Goal: Task Accomplishment & Management: Use online tool/utility

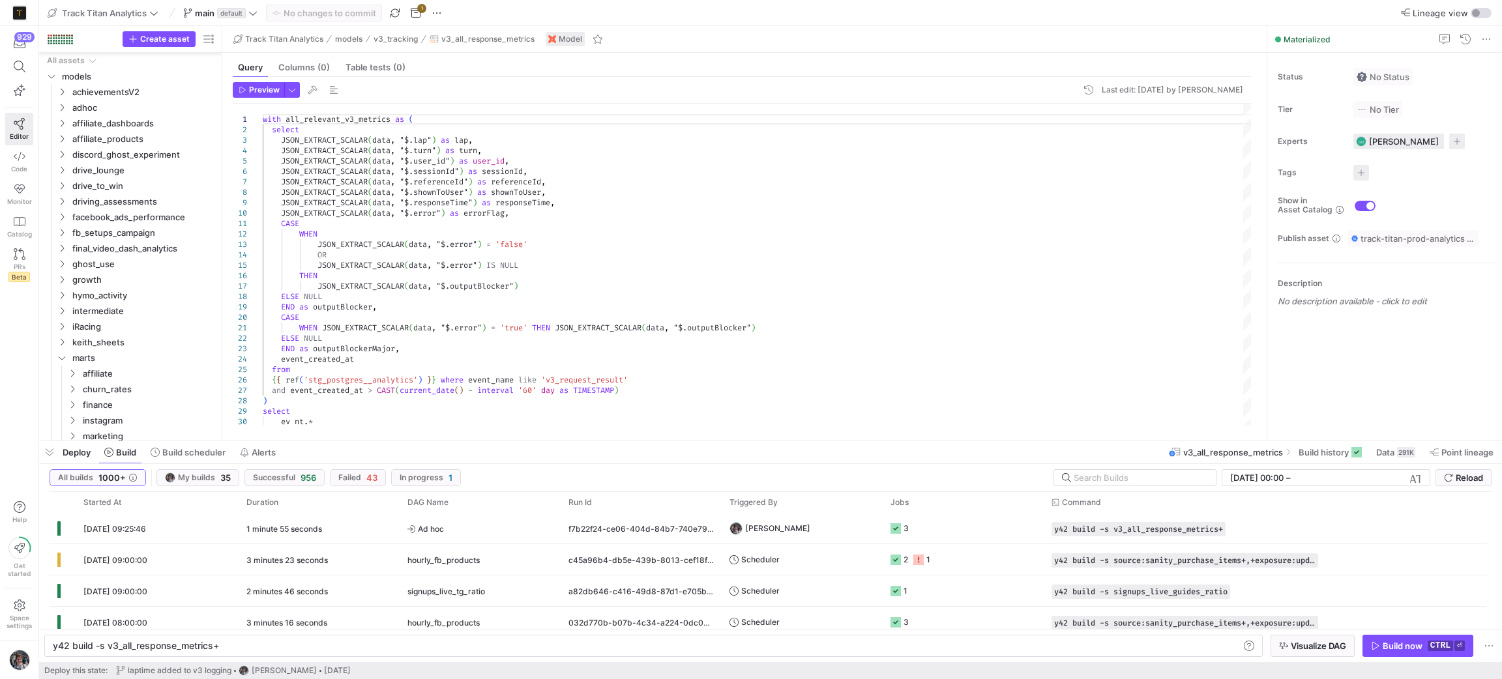
scroll to position [0, 164]
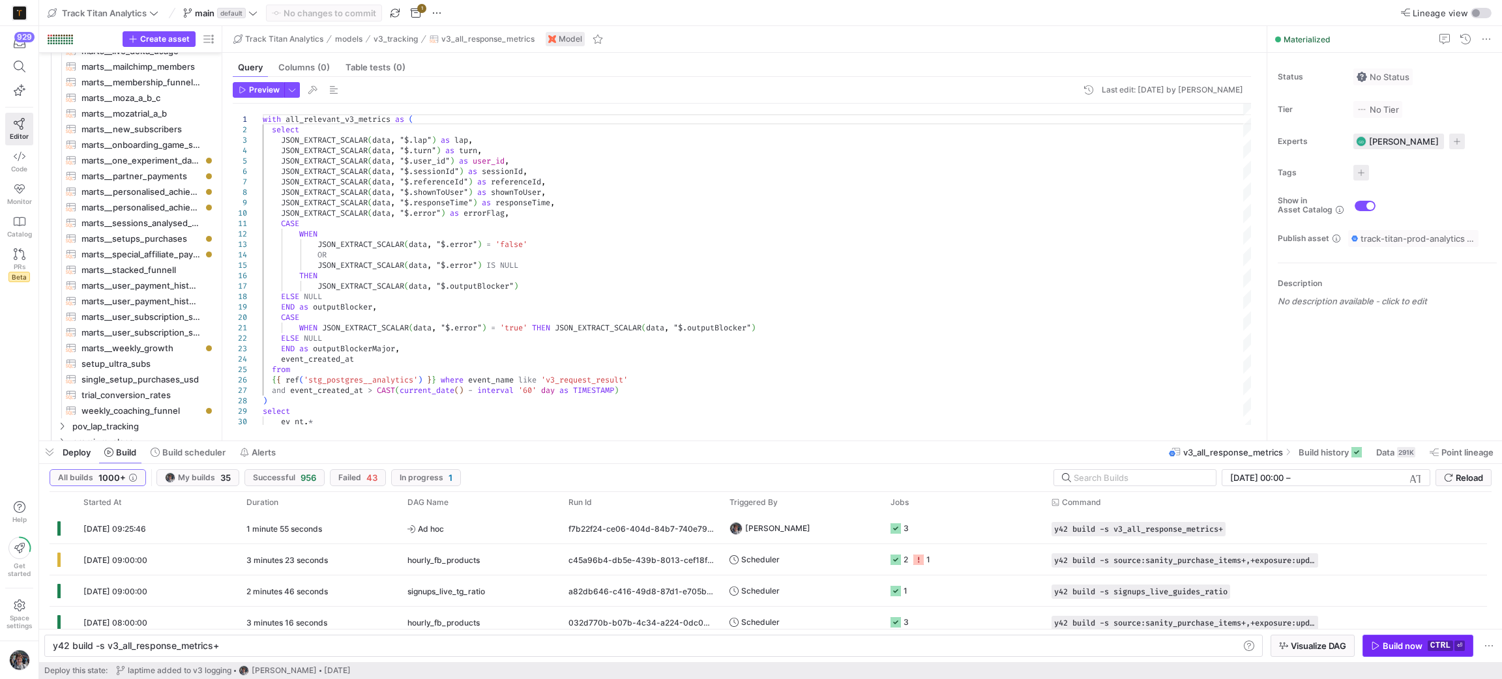
click at [1421, 645] on div "Build now" at bounding box center [1403, 646] width 40 height 10
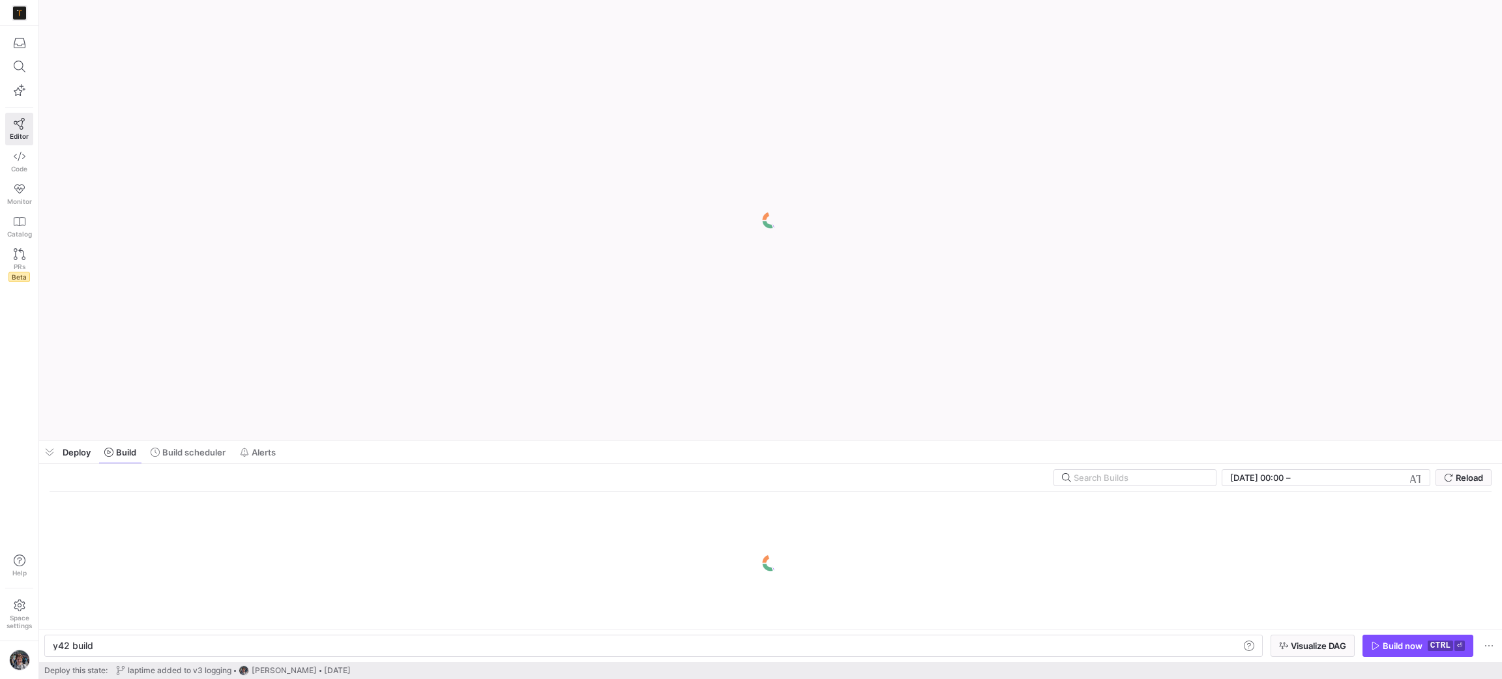
scroll to position [0, 38]
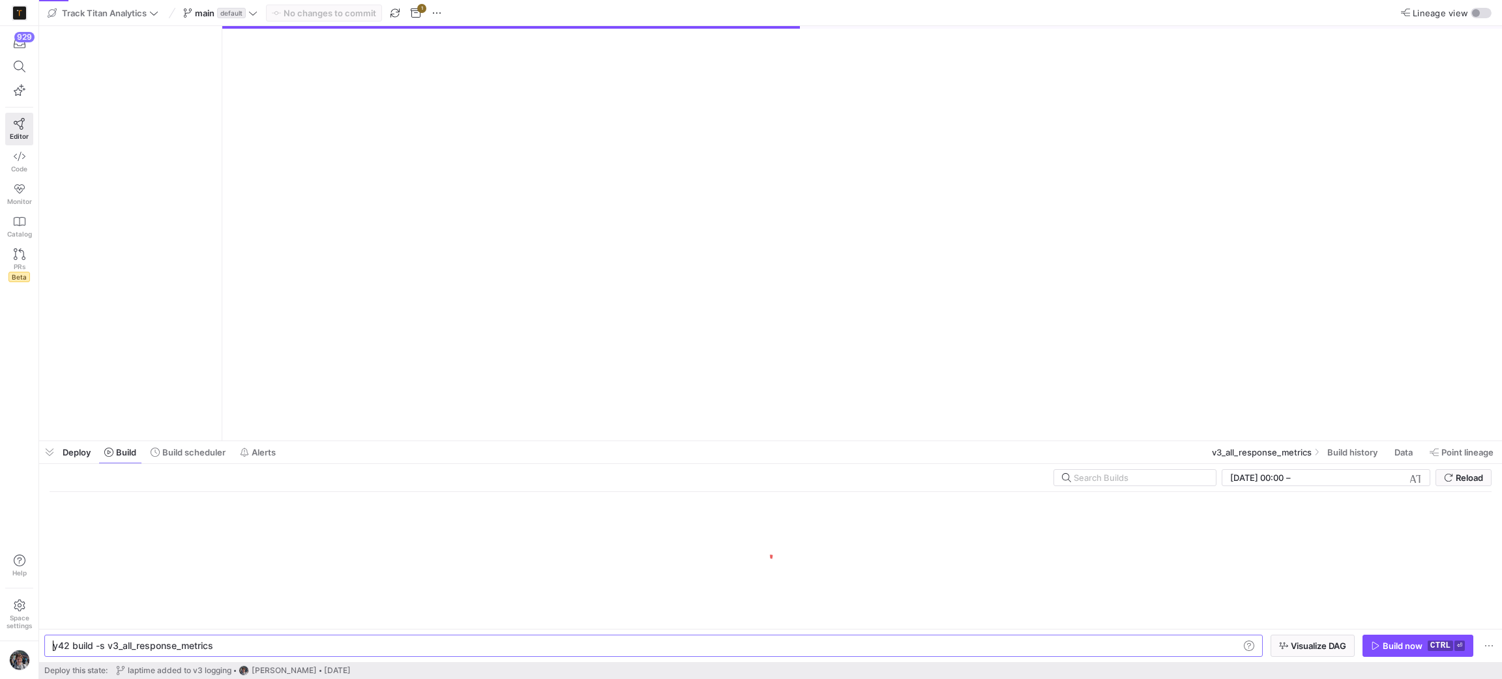
type textarea "y42 build -s v3_all_response_metrics"
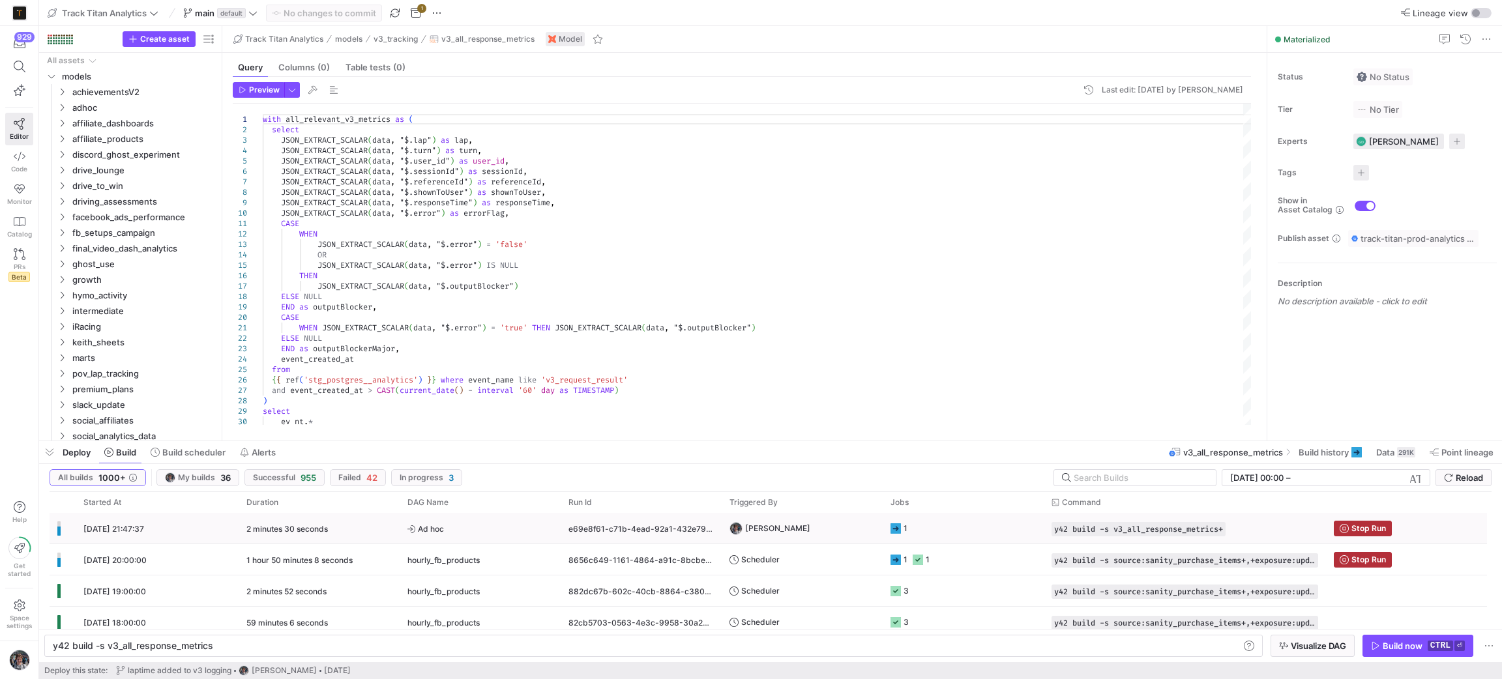
click at [1012, 522] on y42-job-status-cell-renderer "1" at bounding box center [963, 528] width 145 height 29
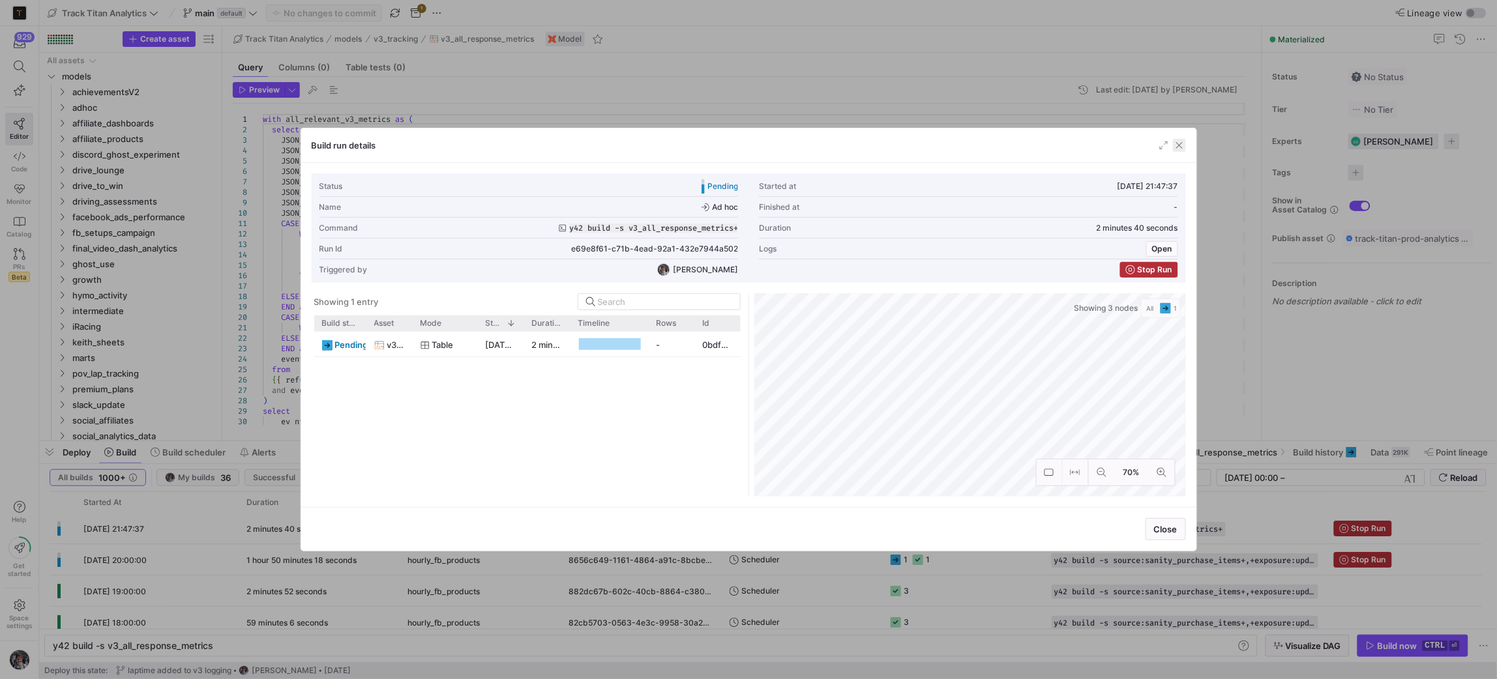
click at [1185, 148] on span "button" at bounding box center [1179, 145] width 13 height 13
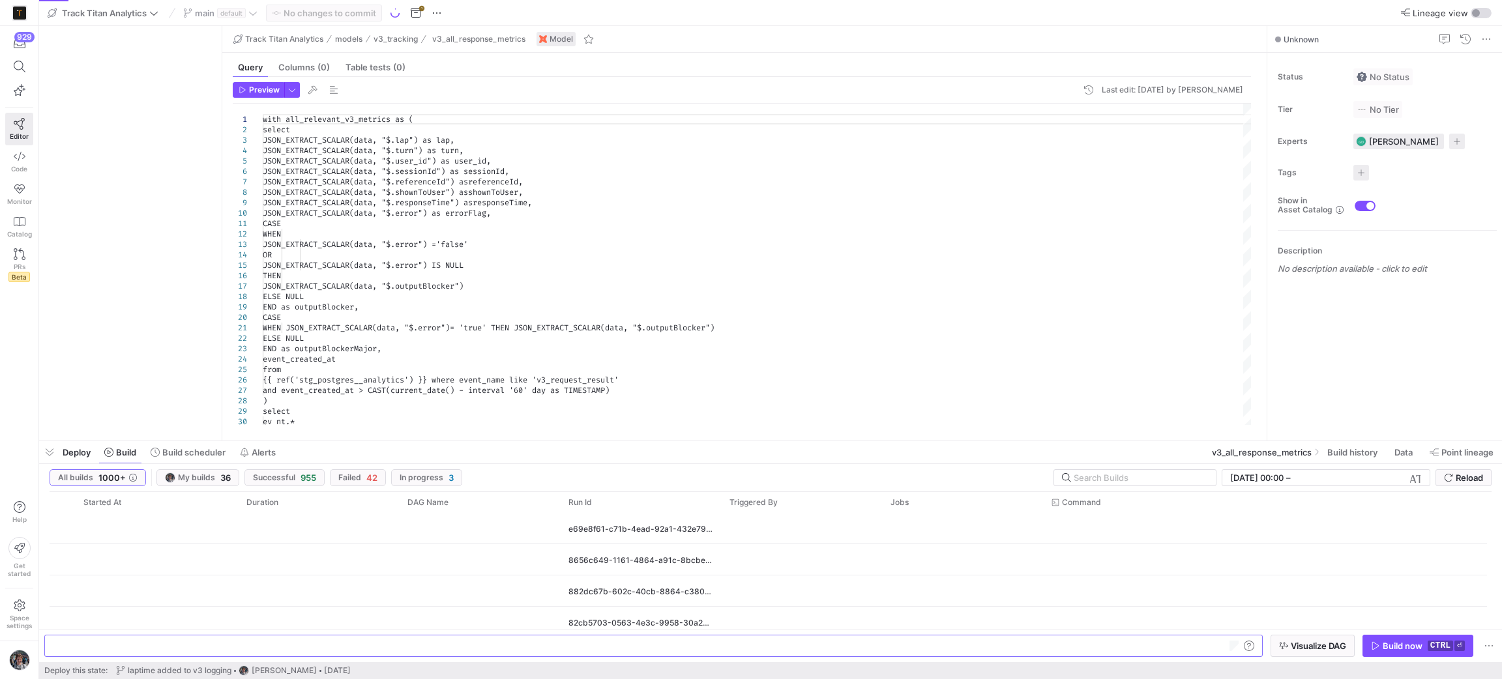
type textarea "y42 build -s v3_all_response_metrics"
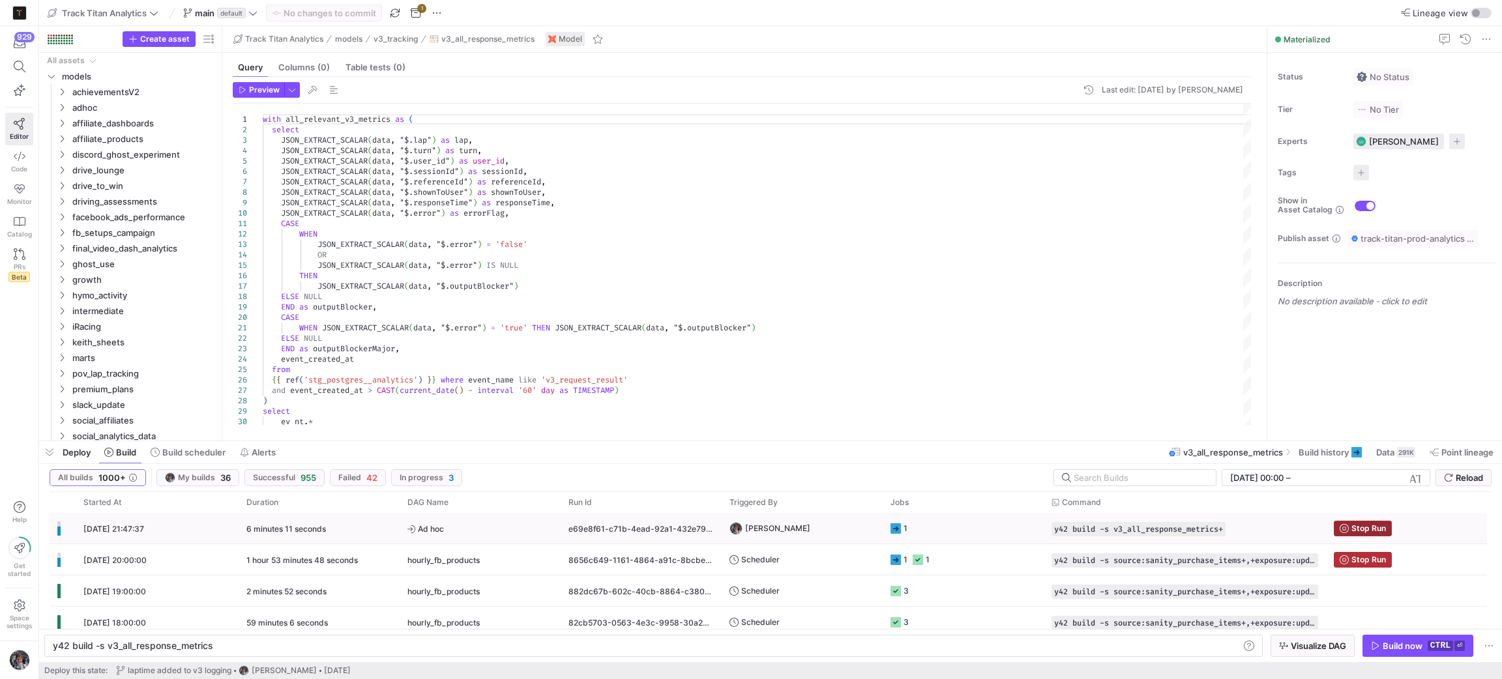
click at [1353, 524] on span "Stop Run" at bounding box center [1368, 528] width 35 height 9
click at [625, 640] on div "y42 build -s v3_all_response_metrics y42 build -s v3_all_response_metrics" at bounding box center [653, 646] width 1218 height 22
click at [625, 652] on div "y42 build -s v3_all_response_metrics y42 build -s v3_all_response_metrics" at bounding box center [653, 646] width 1218 height 22
click at [625, 645] on div "y42 build -s v3_all_response_metrics" at bounding box center [646, 646] width 1186 height 10
click at [1374, 653] on span "button" at bounding box center [1418, 646] width 110 height 21
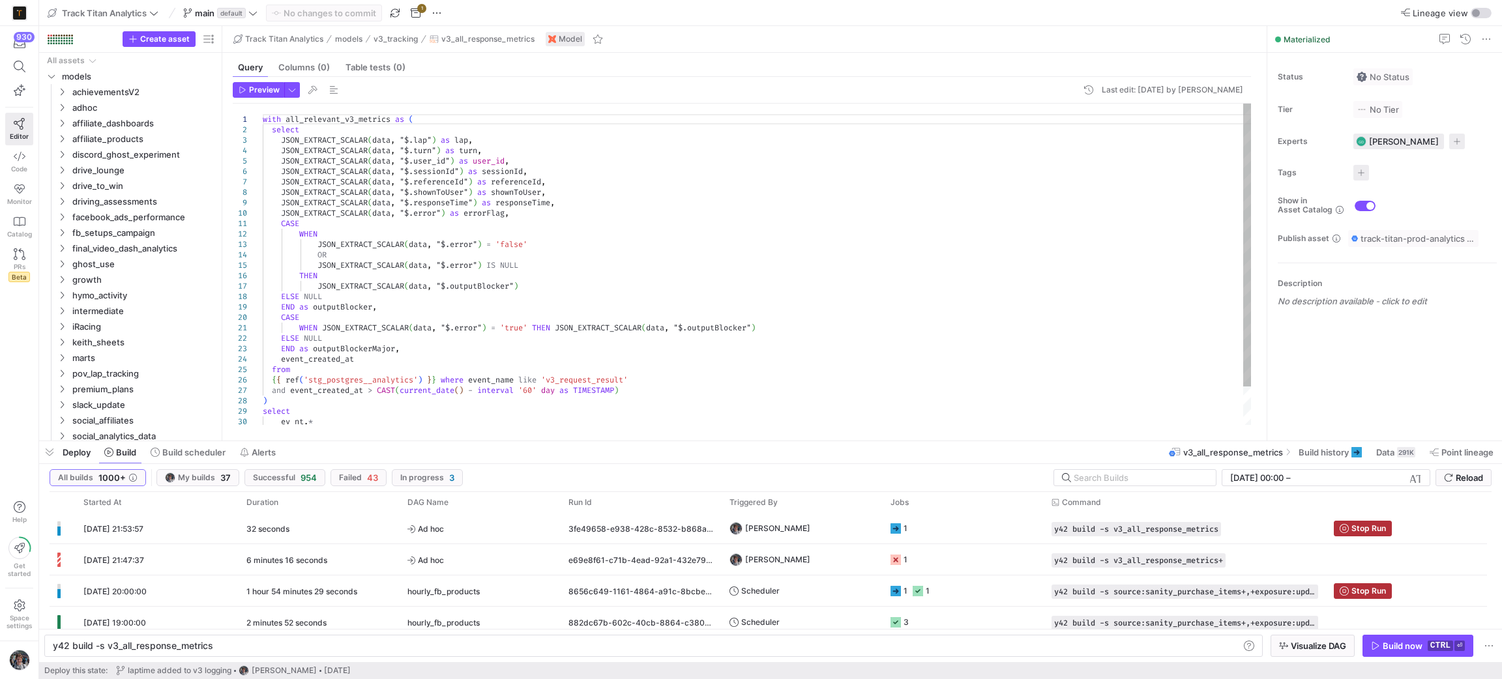
type textarea "WHEN JSON_EXTRACT_SCALAR(data, "$.error") = 'true' THEN JSON_EXTRACT_SCALAR(dat…"
click at [1012, 326] on div "with all_relevant_v3_metrics as ( select JSON_EXTRACT_SCALAR ( data , "$.lap" )…" at bounding box center [758, 286] width 990 height 365
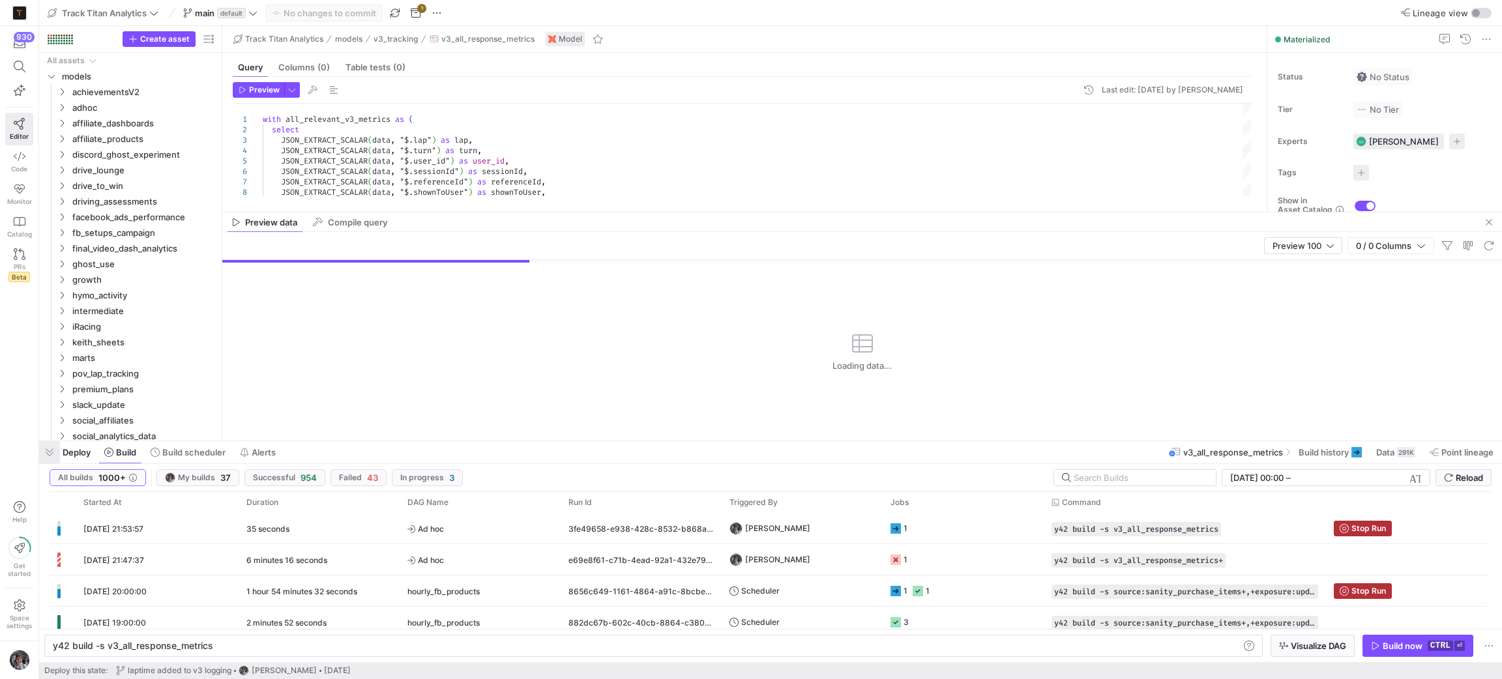
click at [50, 450] on span "button" at bounding box center [49, 452] width 21 height 22
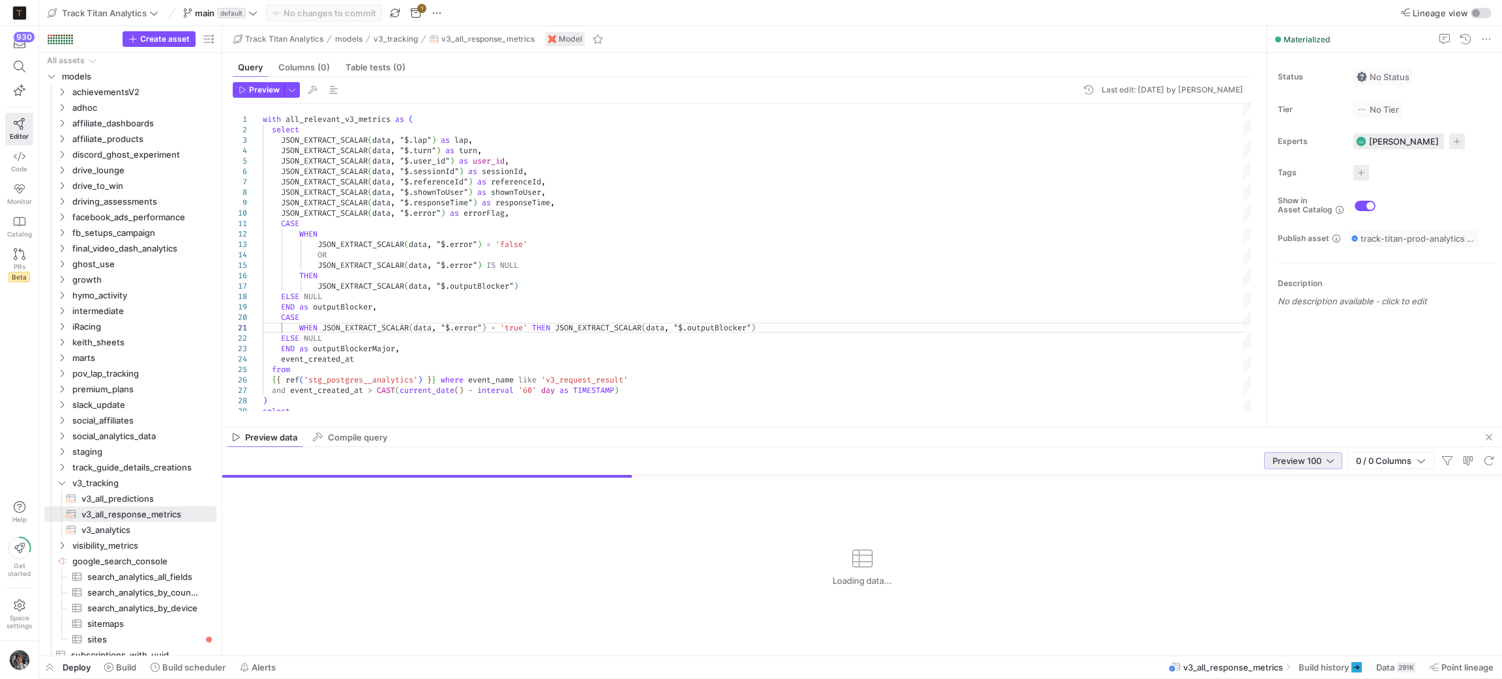
click at [1301, 464] on span "Preview 100" at bounding box center [1297, 461] width 49 height 10
click at [1302, 503] on span "Full Preview" at bounding box center [1302, 504] width 68 height 10
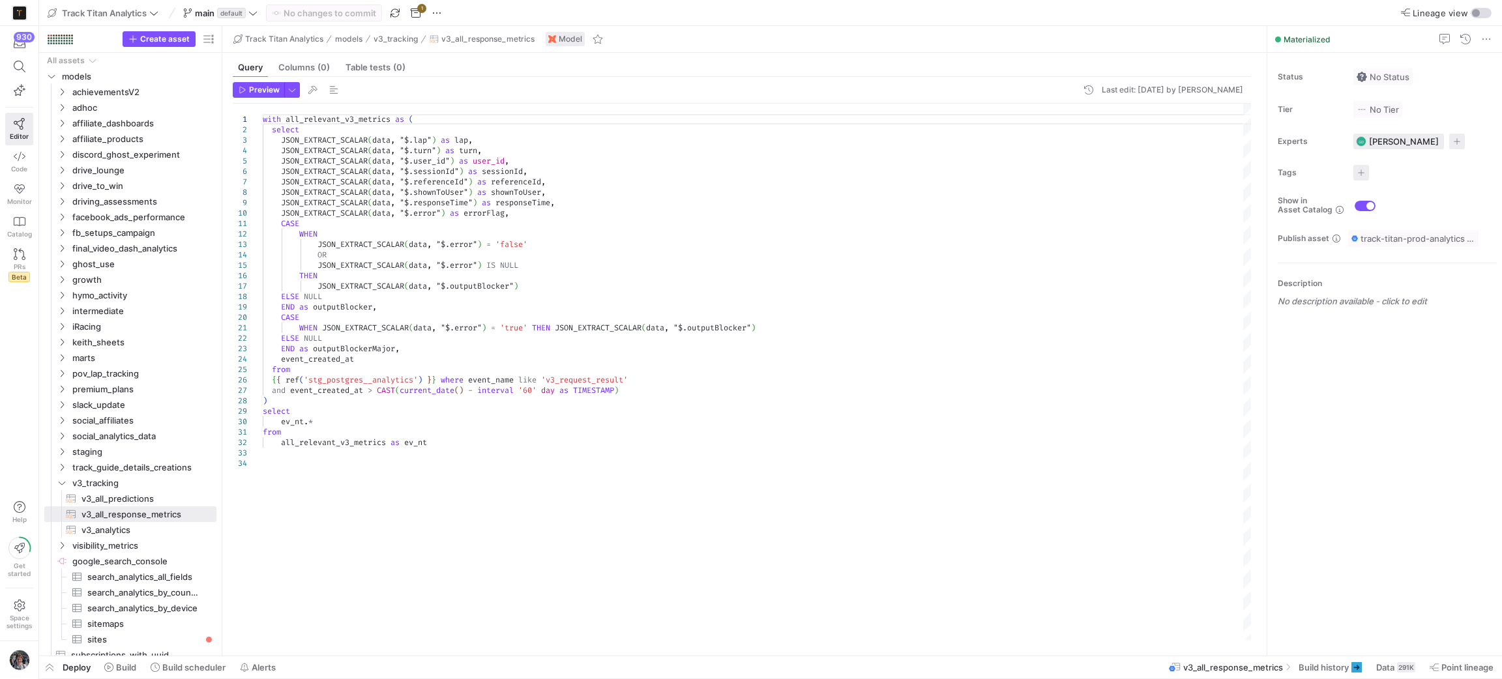
type textarea "WHEN JSON_EXTRACT_SCALAR(data, "$.error") = 'true' THEN JSON_EXTRACT_SCALAR(dat…"
click at [1016, 362] on div "with all_relevant_v3_metrics as ( select JSON_EXTRACT_SCALAR ( data , "$.lap" )…" at bounding box center [758, 372] width 990 height 537
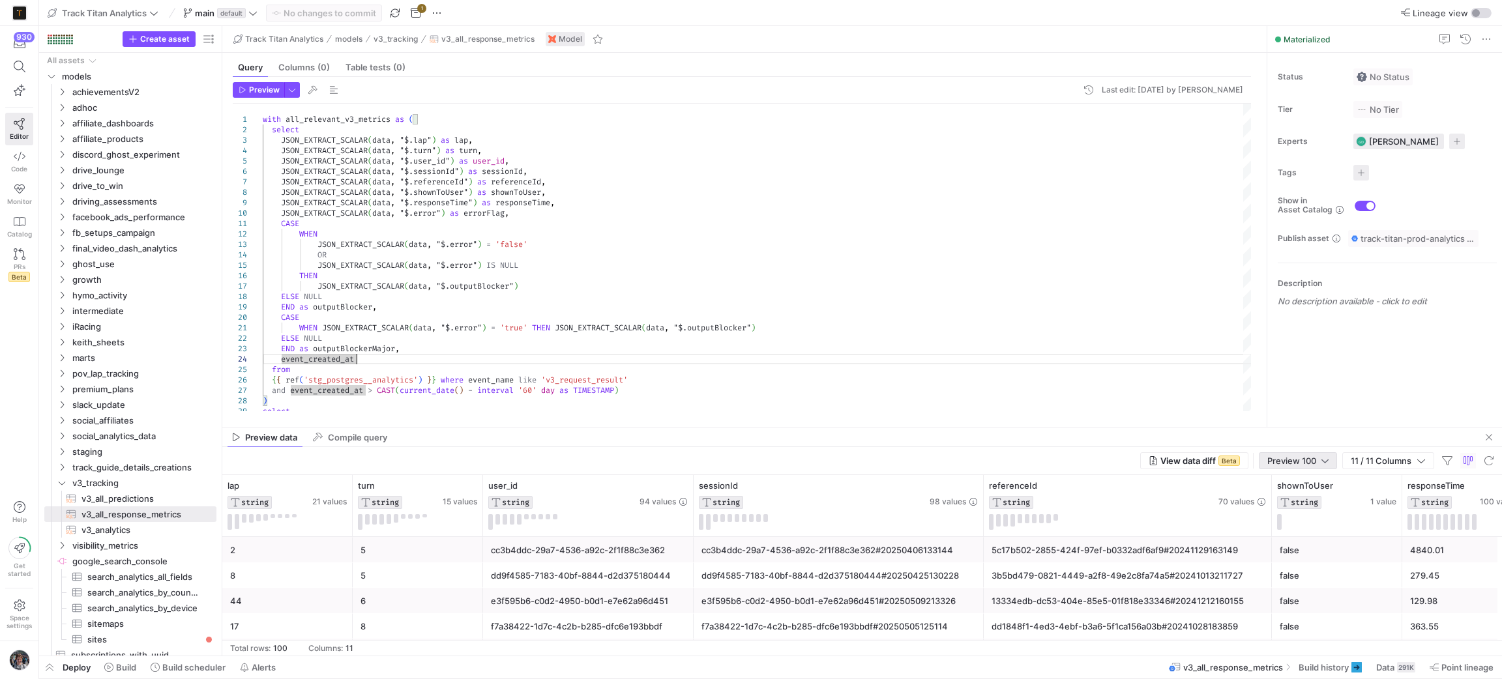
click at [1288, 460] on span "Preview 100" at bounding box center [1291, 461] width 49 height 10
click at [1288, 498] on mat-option "Full Preview" at bounding box center [1297, 504] width 78 height 21
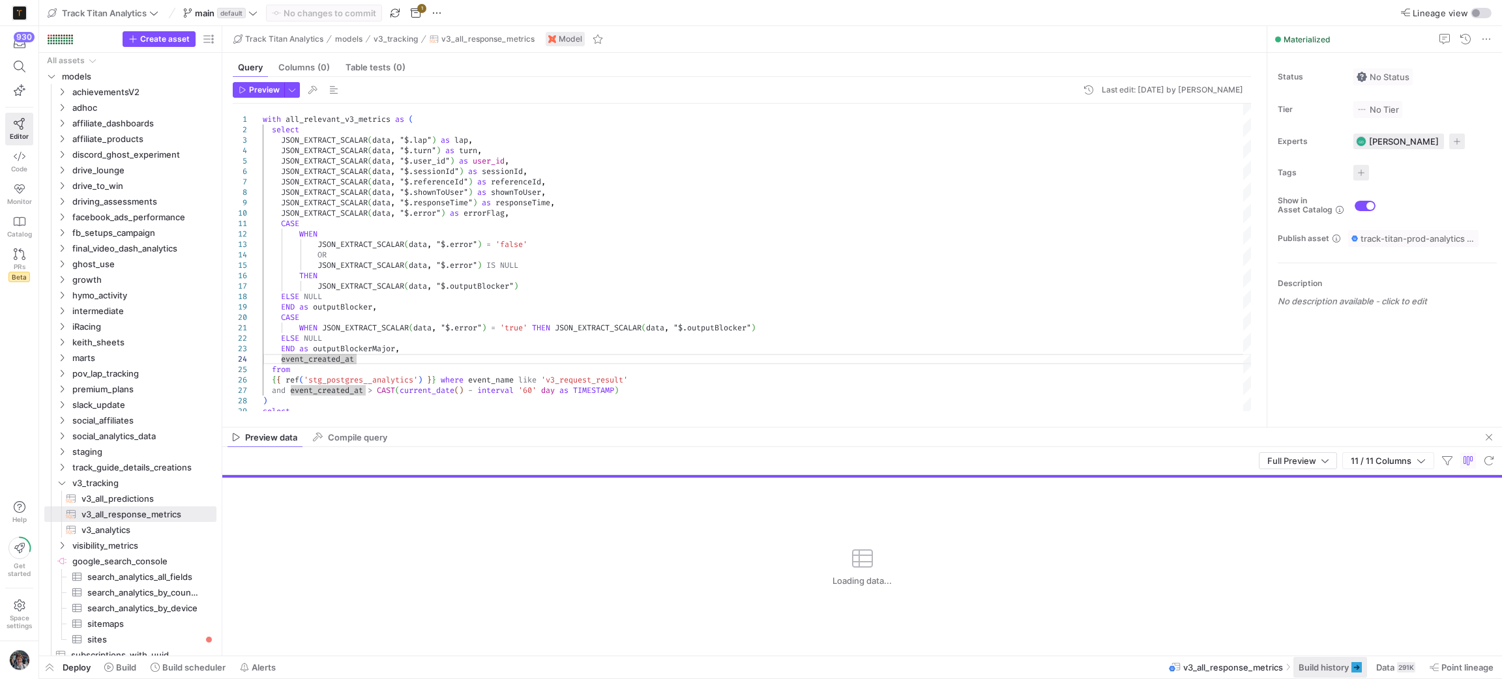
click at [1325, 671] on span "Build history" at bounding box center [1324, 667] width 50 height 10
click at [1320, 660] on span at bounding box center [1330, 667] width 74 height 21
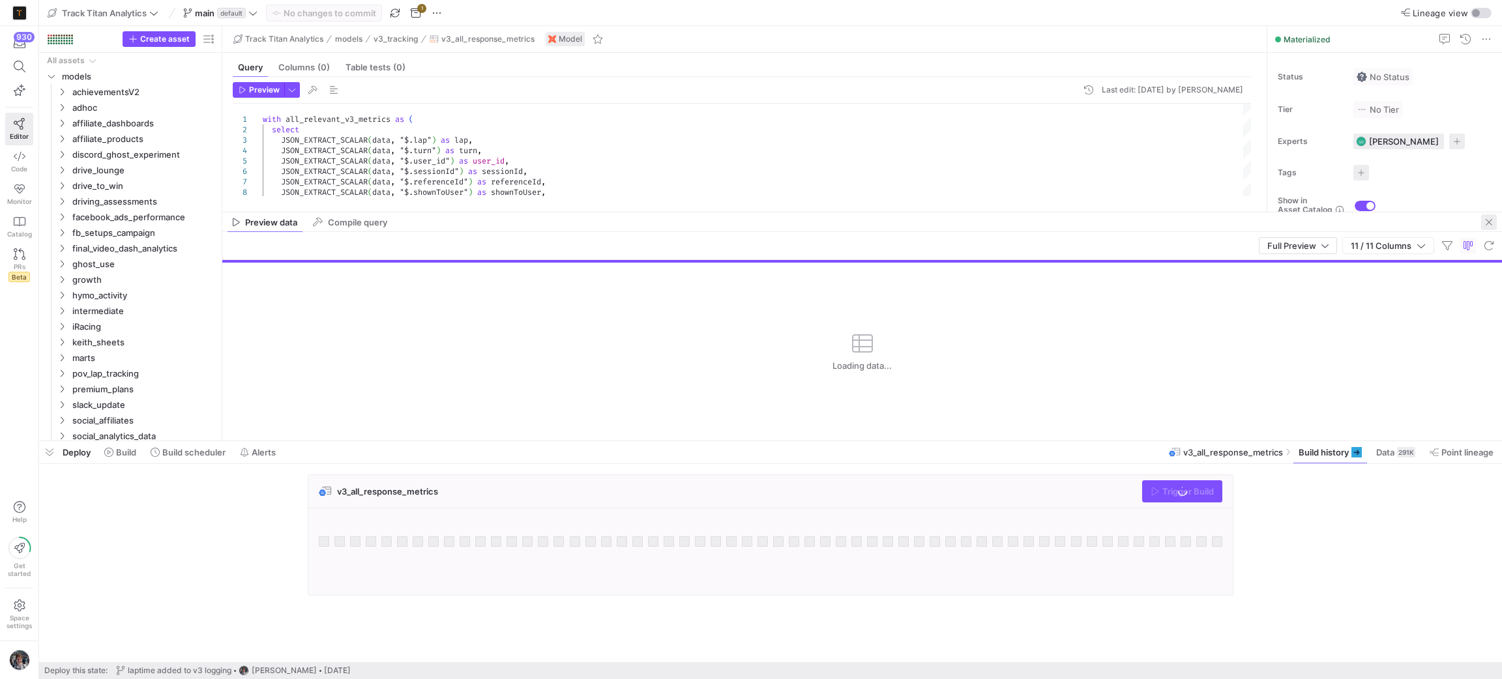
click at [1490, 223] on span "button" at bounding box center [1489, 222] width 16 height 16
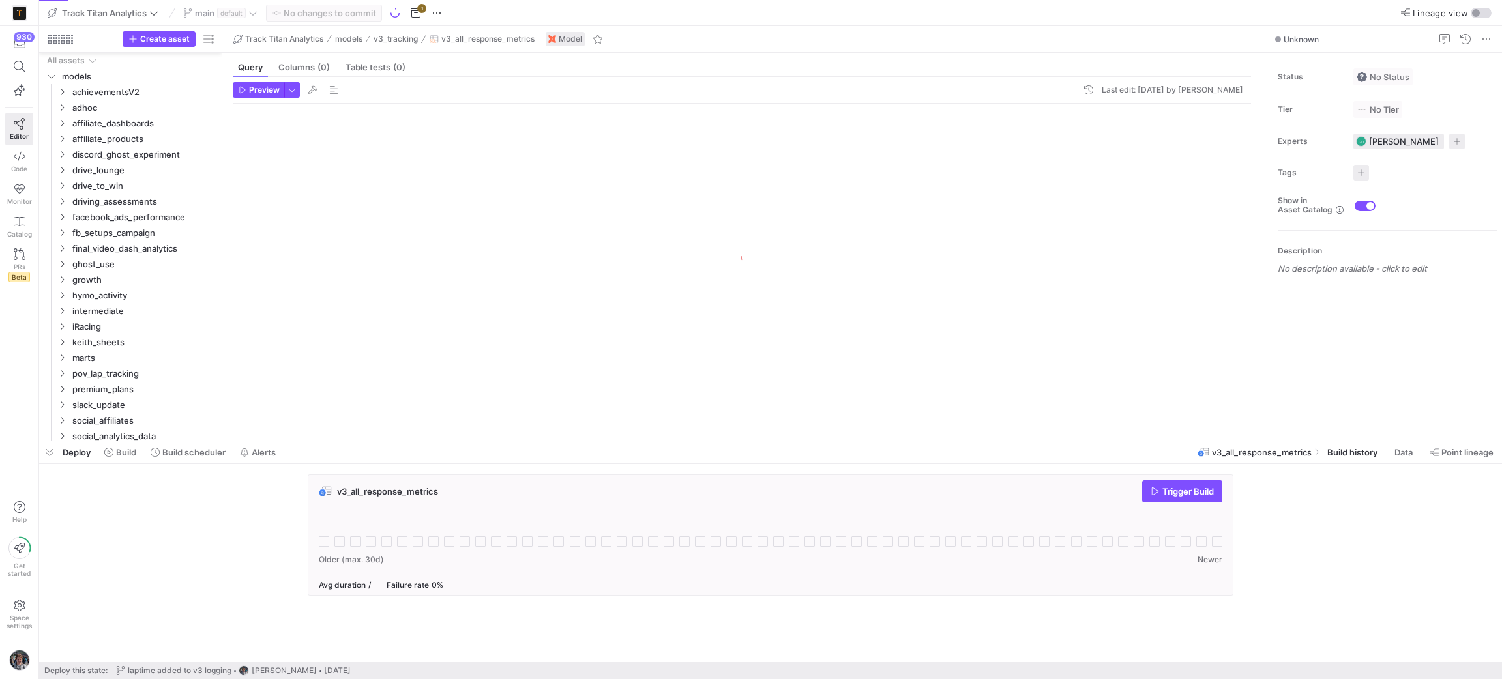
scroll to position [81, 0]
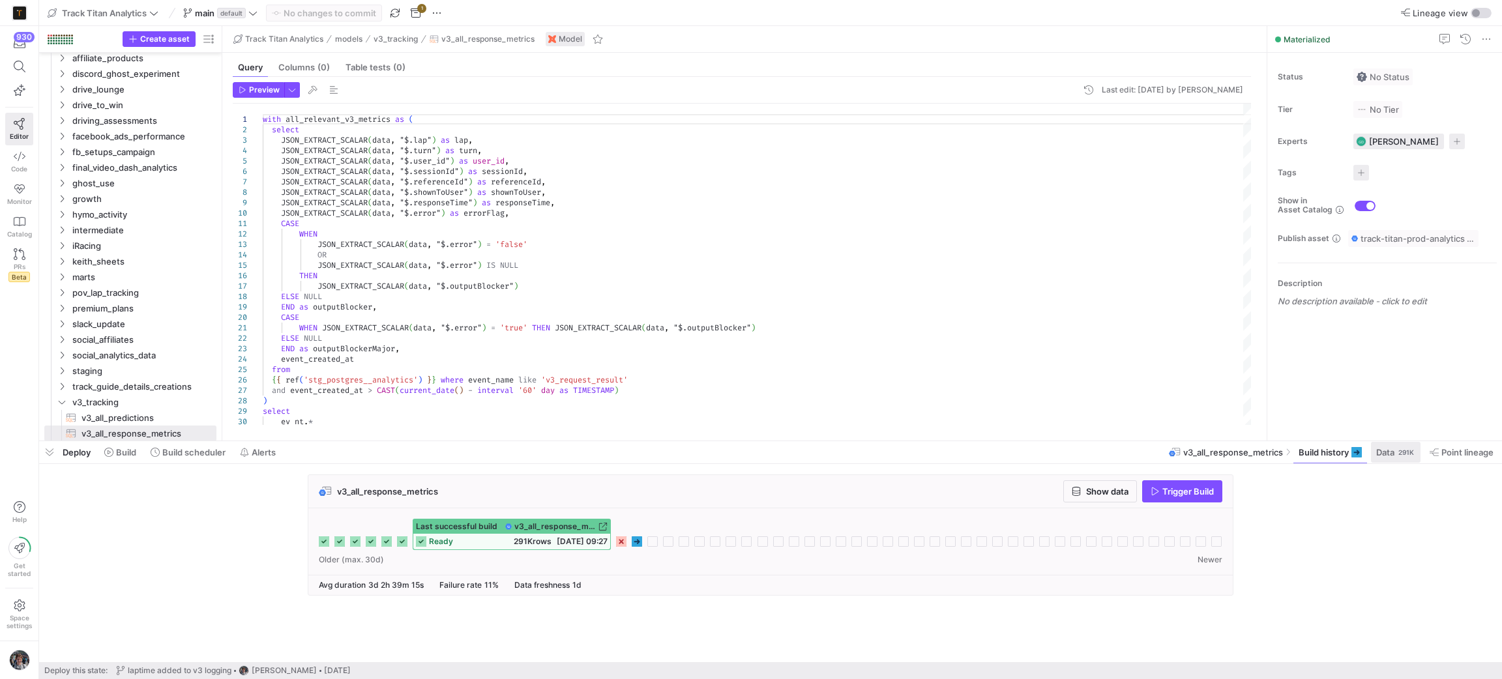
click at [1387, 455] on span "Data" at bounding box center [1385, 452] width 18 height 10
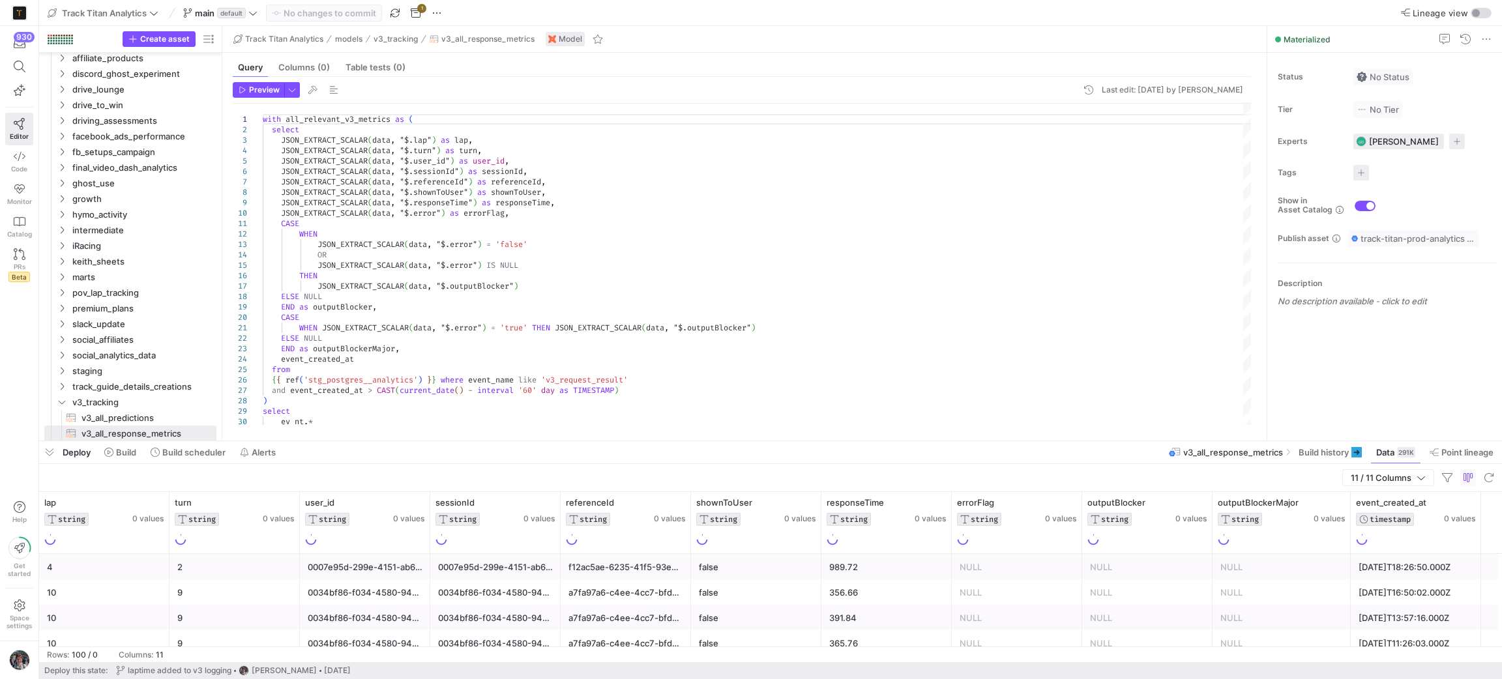
click at [61, 454] on div "Deploy Build Build scheduler Alerts" at bounding box center [160, 452] width 243 height 22
click at [42, 454] on span "button" at bounding box center [49, 452] width 21 height 22
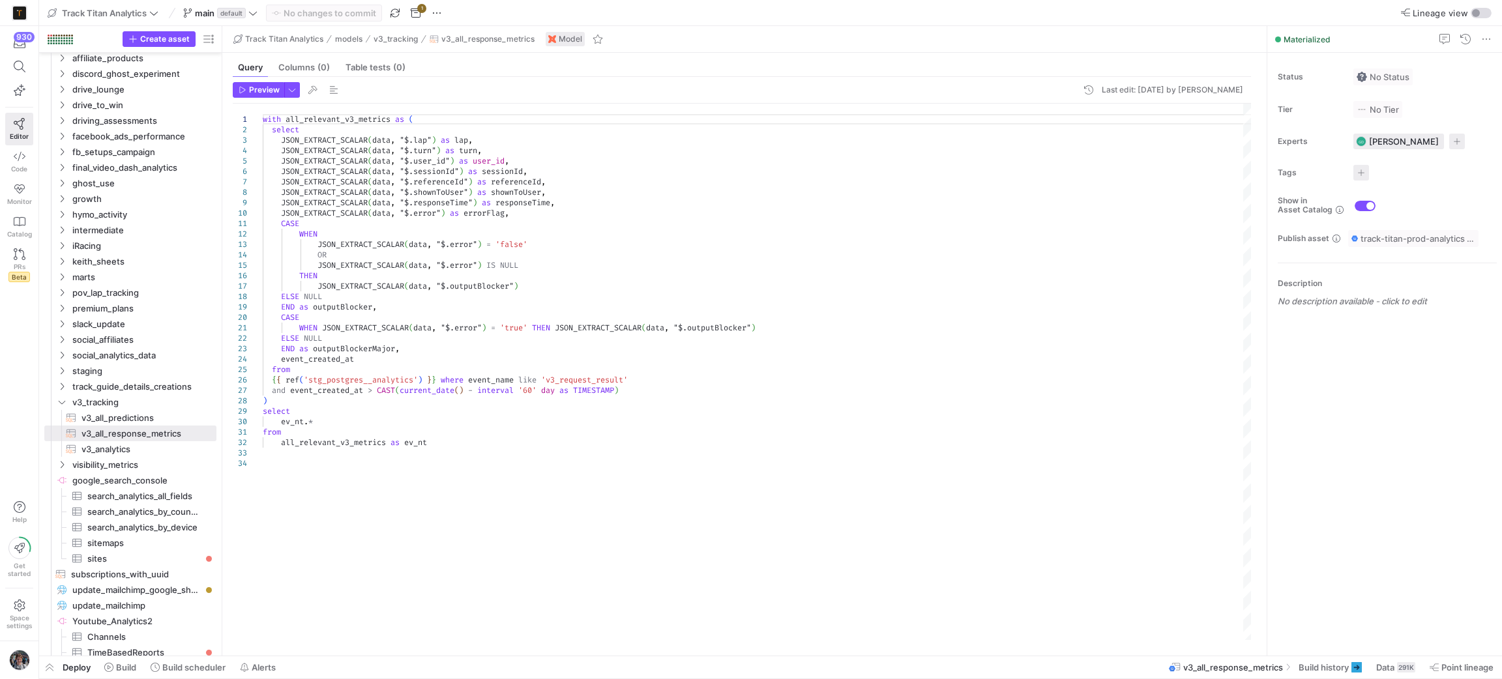
type textarea "WHEN JSON_EXTRACT_SCALAR(data, "$.error") = 'true' THEN JSON_EXTRACT_SCALAR(dat…"
click at [803, 343] on div "with all_relevant_v3_metrics as ( select JSON_EXTRACT_SCALAR ( data , "$.lap" )…" at bounding box center [758, 372] width 990 height 537
